Goal: Navigation & Orientation: Understand site structure

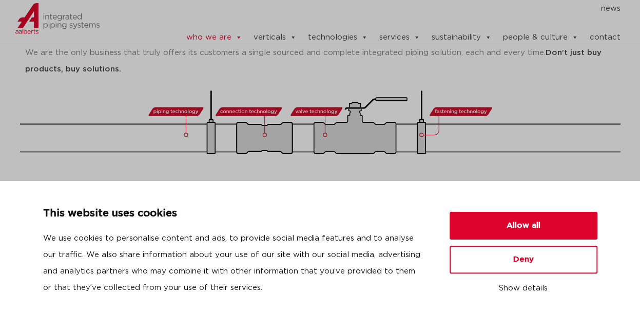
scroll to position [308, 0]
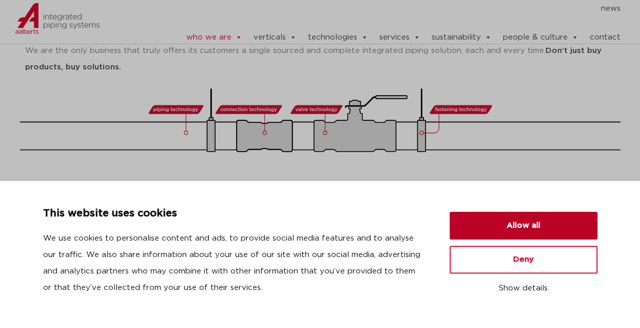
click at [540, 232] on button "Allow all" at bounding box center [524, 226] width 148 height 28
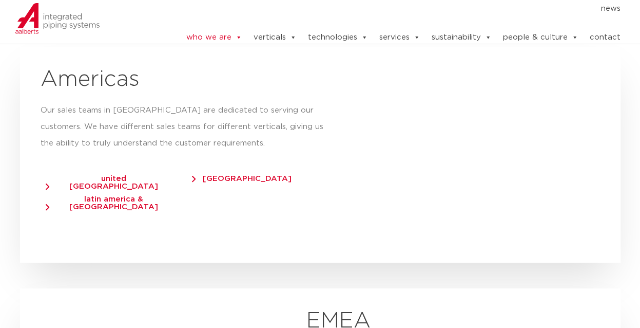
scroll to position [1335, 0]
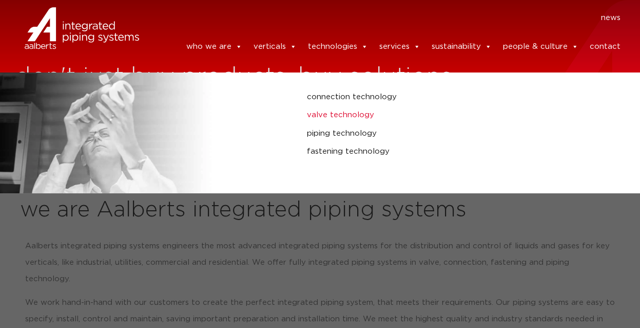
click at [339, 117] on link "valve technology" at bounding box center [427, 114] width 240 height 13
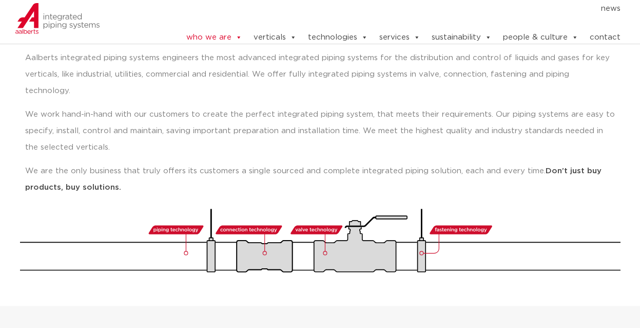
scroll to position [205, 0]
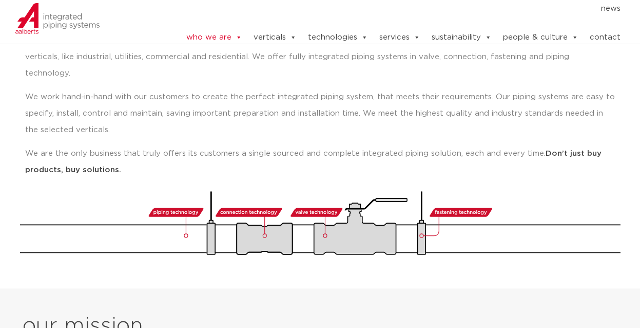
click at [609, 39] on link "contact" at bounding box center [605, 37] width 31 height 21
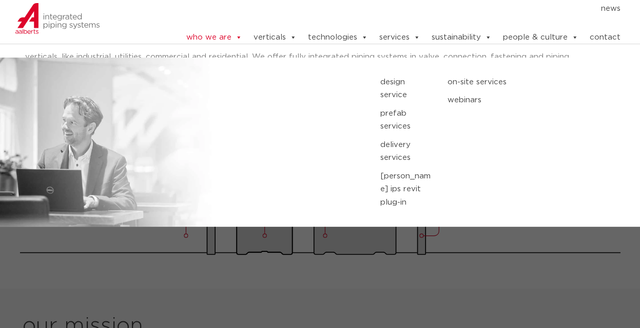
click at [388, 39] on link "services" at bounding box center [399, 37] width 41 height 21
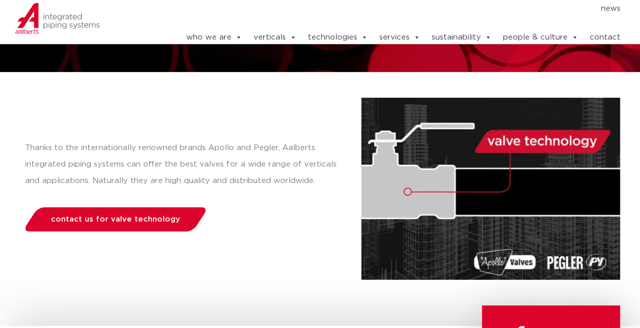
scroll to position [154, 0]
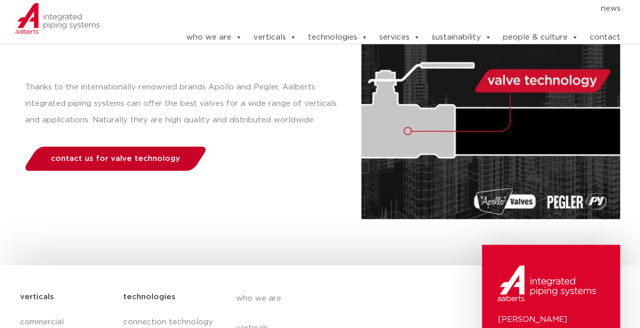
click at [126, 158] on span "contact us for valve technology" at bounding box center [115, 159] width 129 height 8
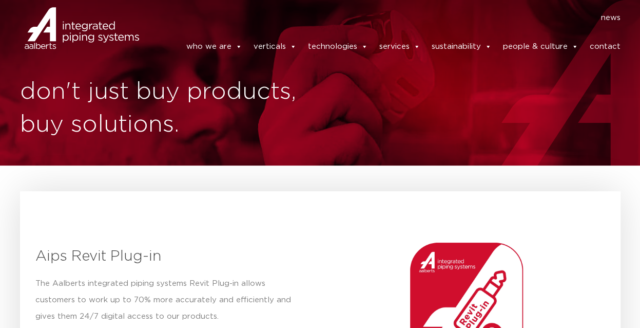
click at [398, 48] on link "services" at bounding box center [399, 46] width 41 height 21
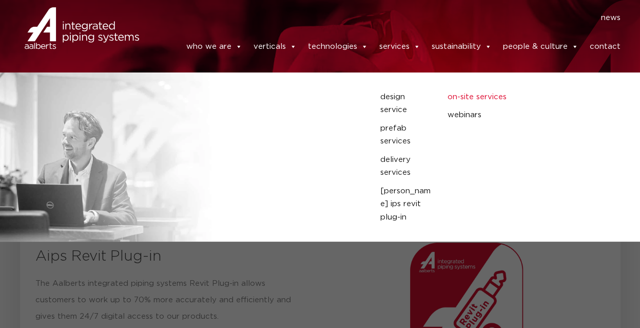
click at [467, 100] on link "on-site services" at bounding box center [490, 96] width 87 height 13
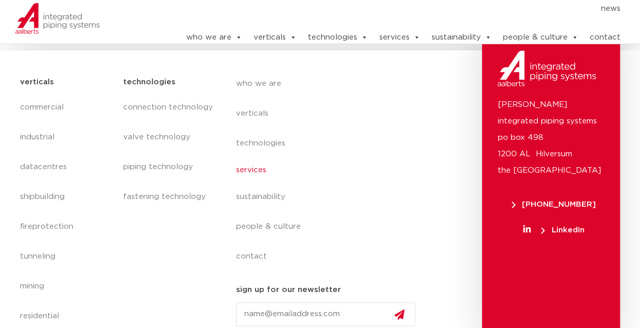
scroll to position [531, 0]
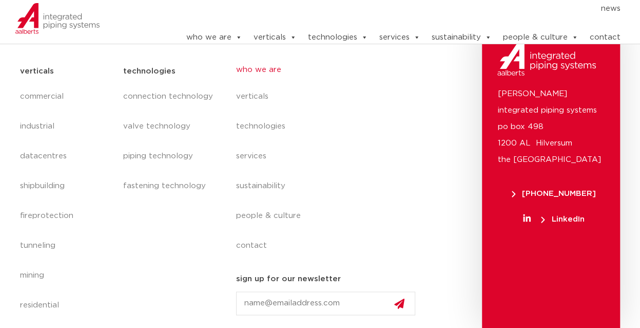
click at [246, 71] on link "who we are" at bounding box center [330, 70] width 188 height 24
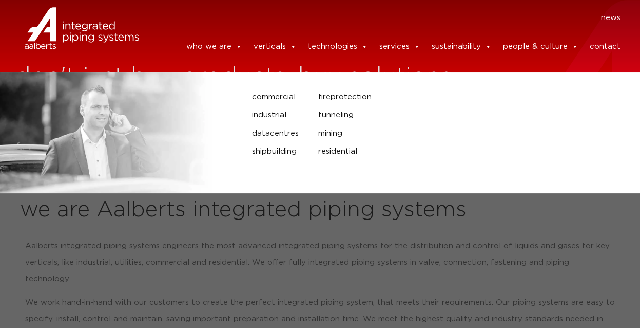
click at [271, 49] on link "verticals" at bounding box center [274, 46] width 43 height 21
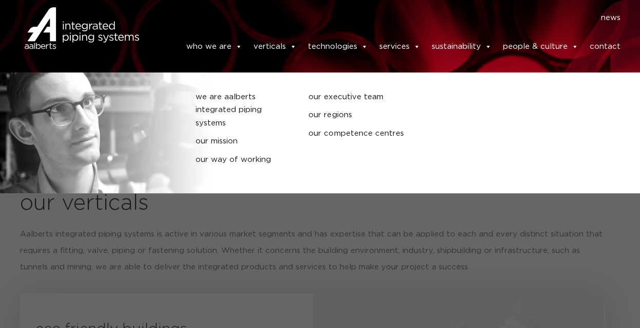
click at [202, 53] on link "who we are" at bounding box center [214, 46] width 56 height 21
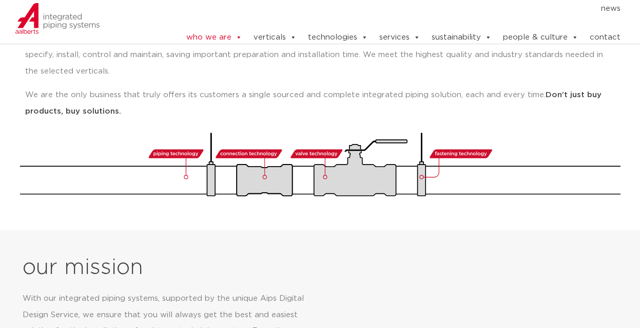
scroll to position [257, 0]
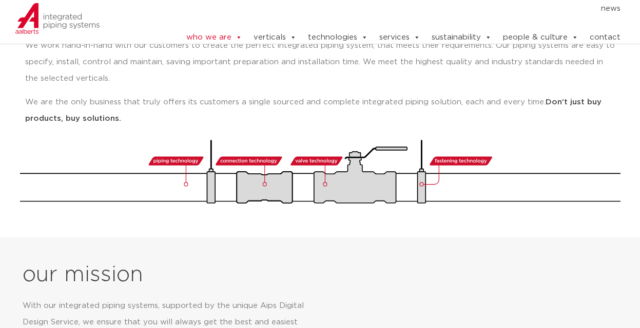
click at [319, 146] on img at bounding box center [320, 172] width 601 height 64
click at [319, 142] on img at bounding box center [320, 172] width 601 height 64
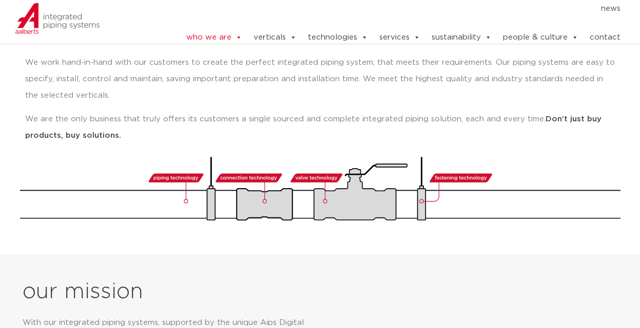
scroll to position [308, 0]
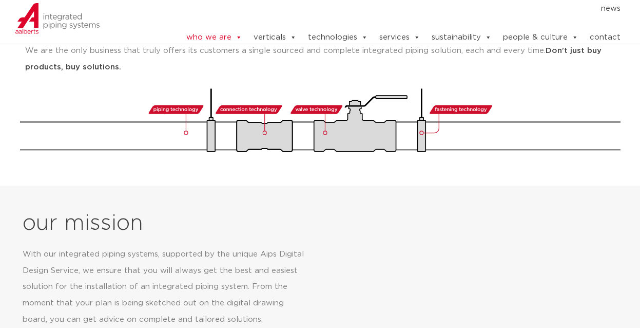
click at [335, 120] on img at bounding box center [320, 120] width 601 height 64
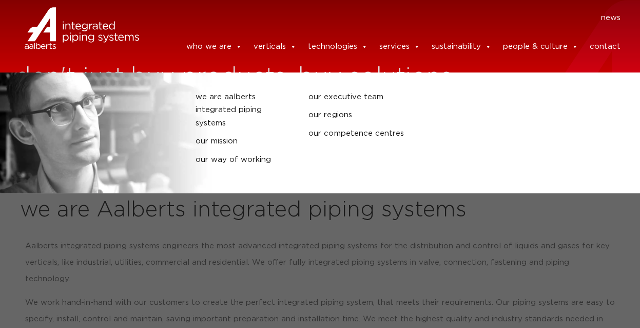
click at [213, 50] on link "who we are" at bounding box center [214, 46] width 56 height 21
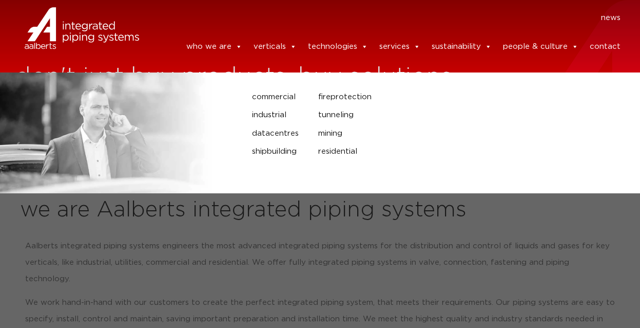
click at [279, 44] on link "verticals" at bounding box center [274, 46] width 43 height 21
